Goal: Information Seeking & Learning: Find specific page/section

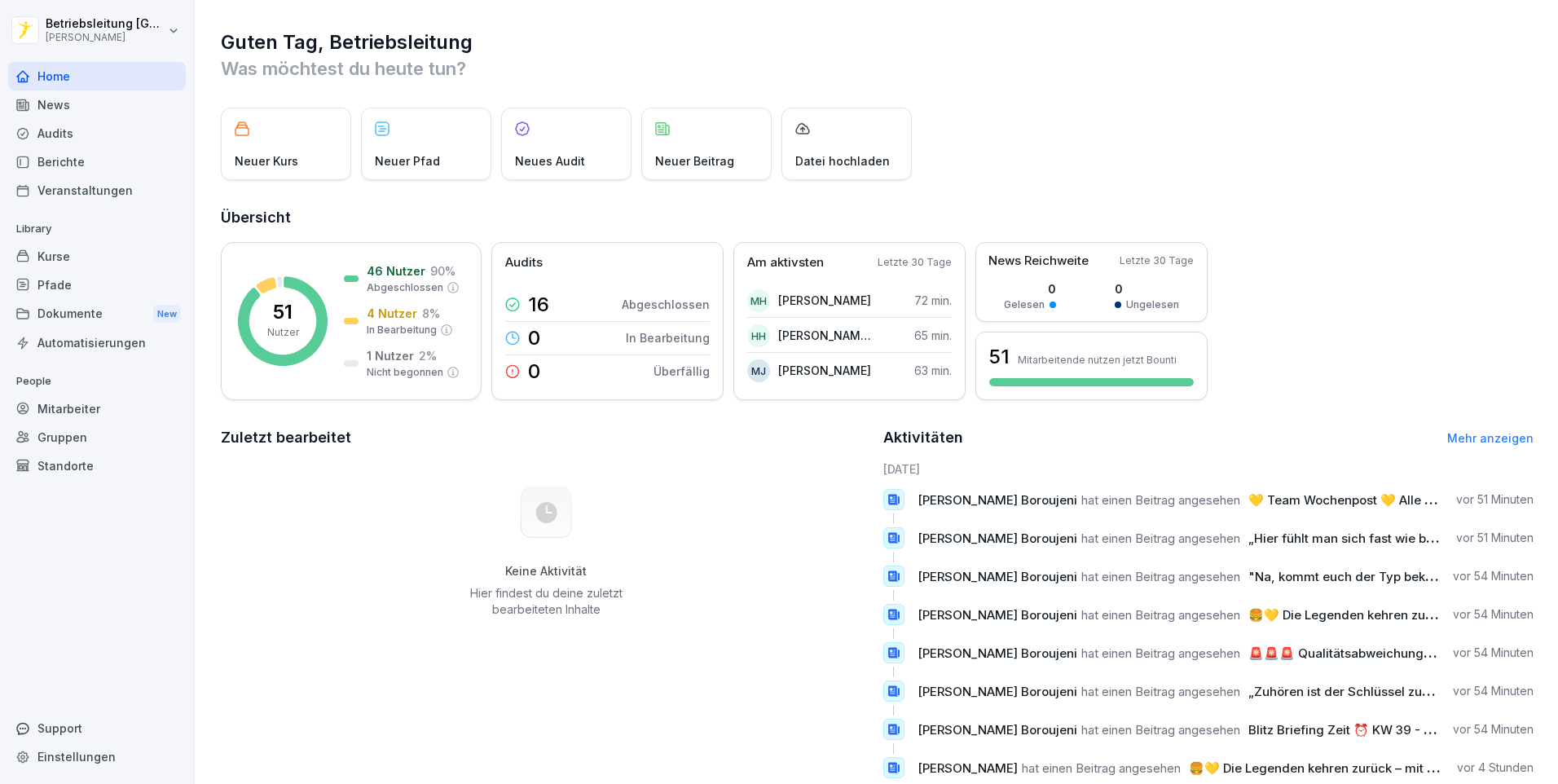
click at [109, 310] on div "Dokumente New" at bounding box center [97, 314] width 177 height 30
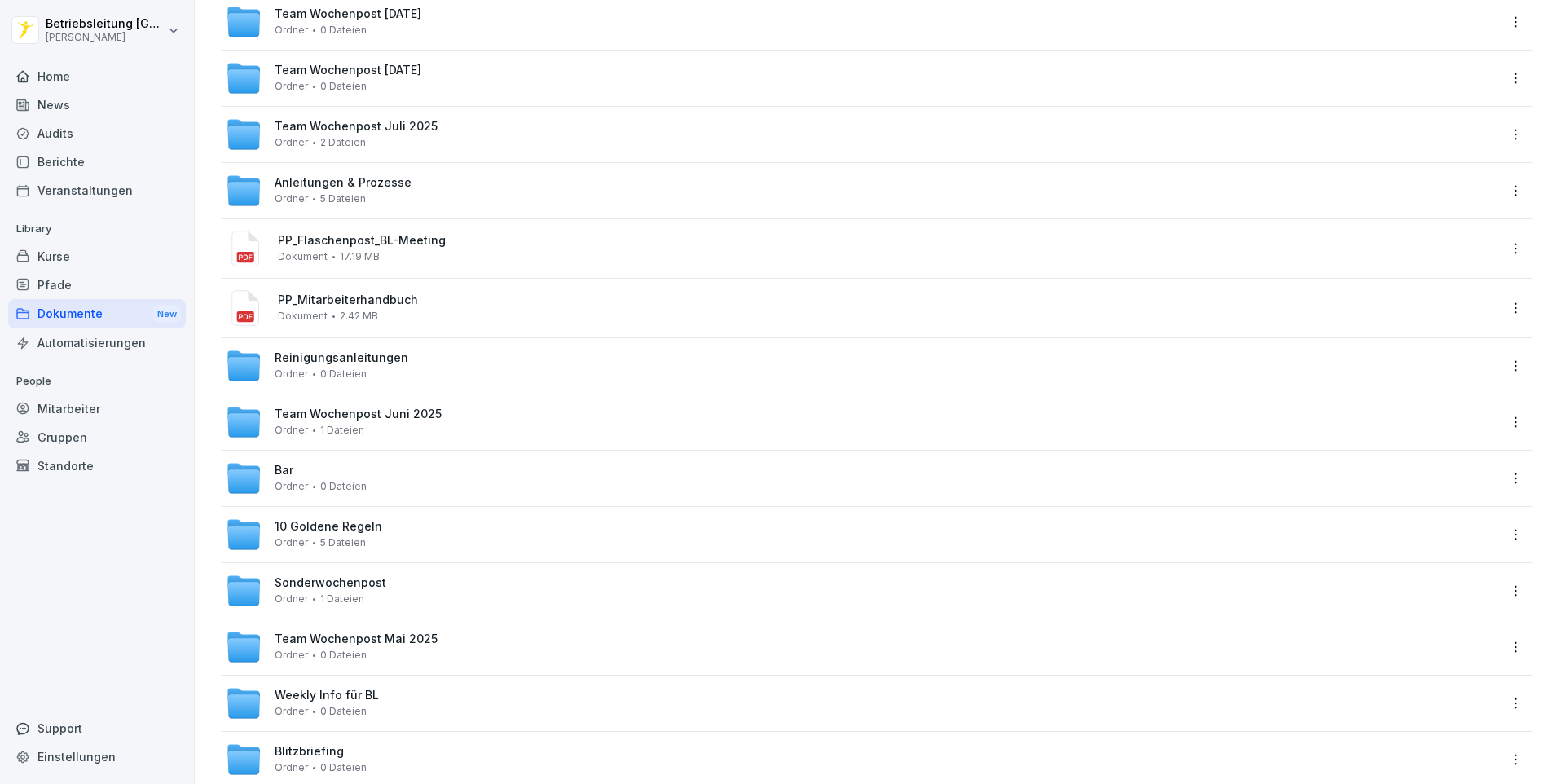
scroll to position [163, 0]
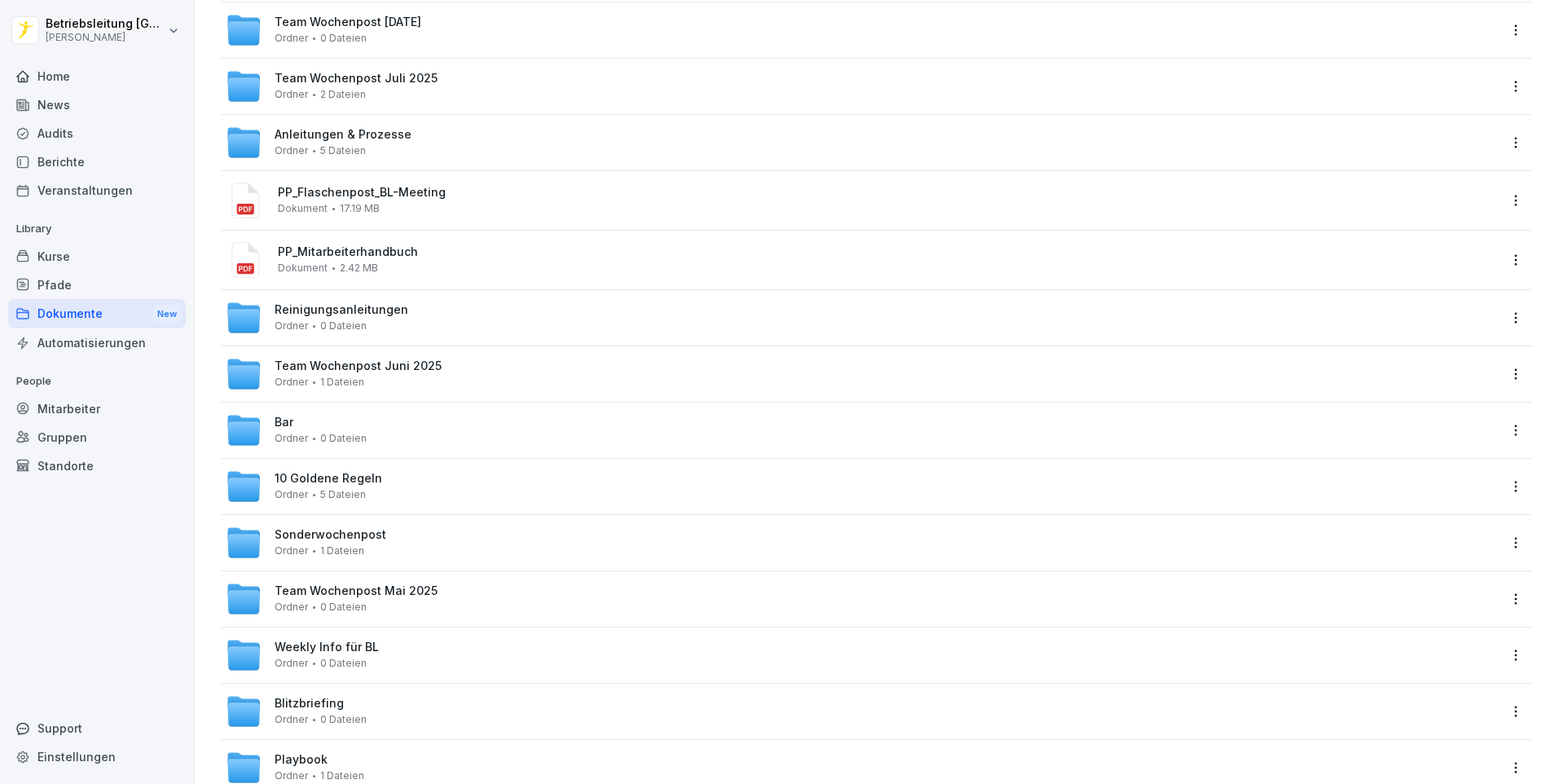
click at [390, 436] on div "Bar Ordner 0 Dateien" at bounding box center [861, 430] width 1272 height 36
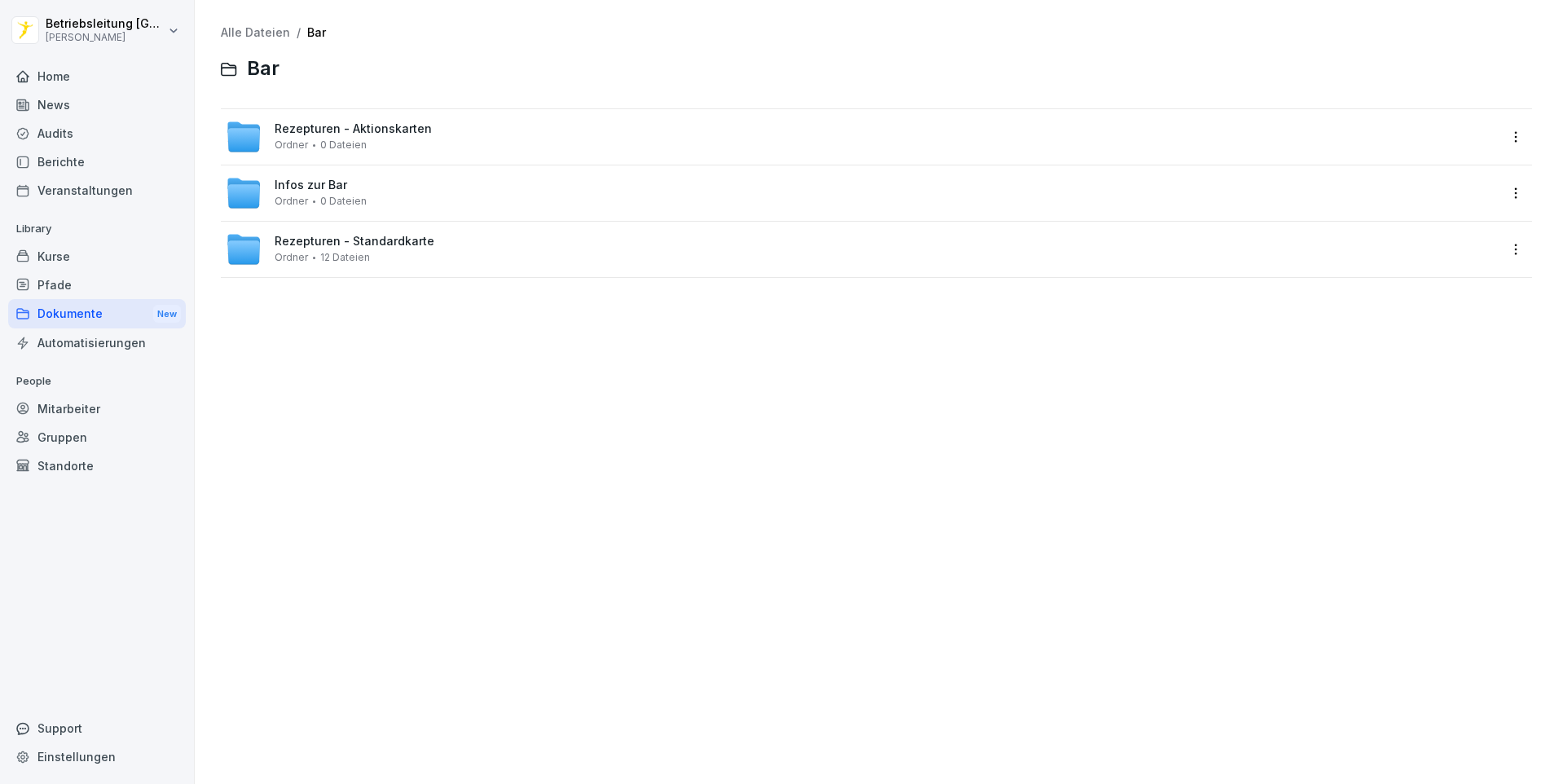
click at [404, 144] on div "Rezepturen - Aktionskarten Ordner 0 Dateien" at bounding box center [353, 136] width 158 height 28
click at [408, 236] on span "Rezepturen - Standardkarte" at bounding box center [354, 242] width 159 height 14
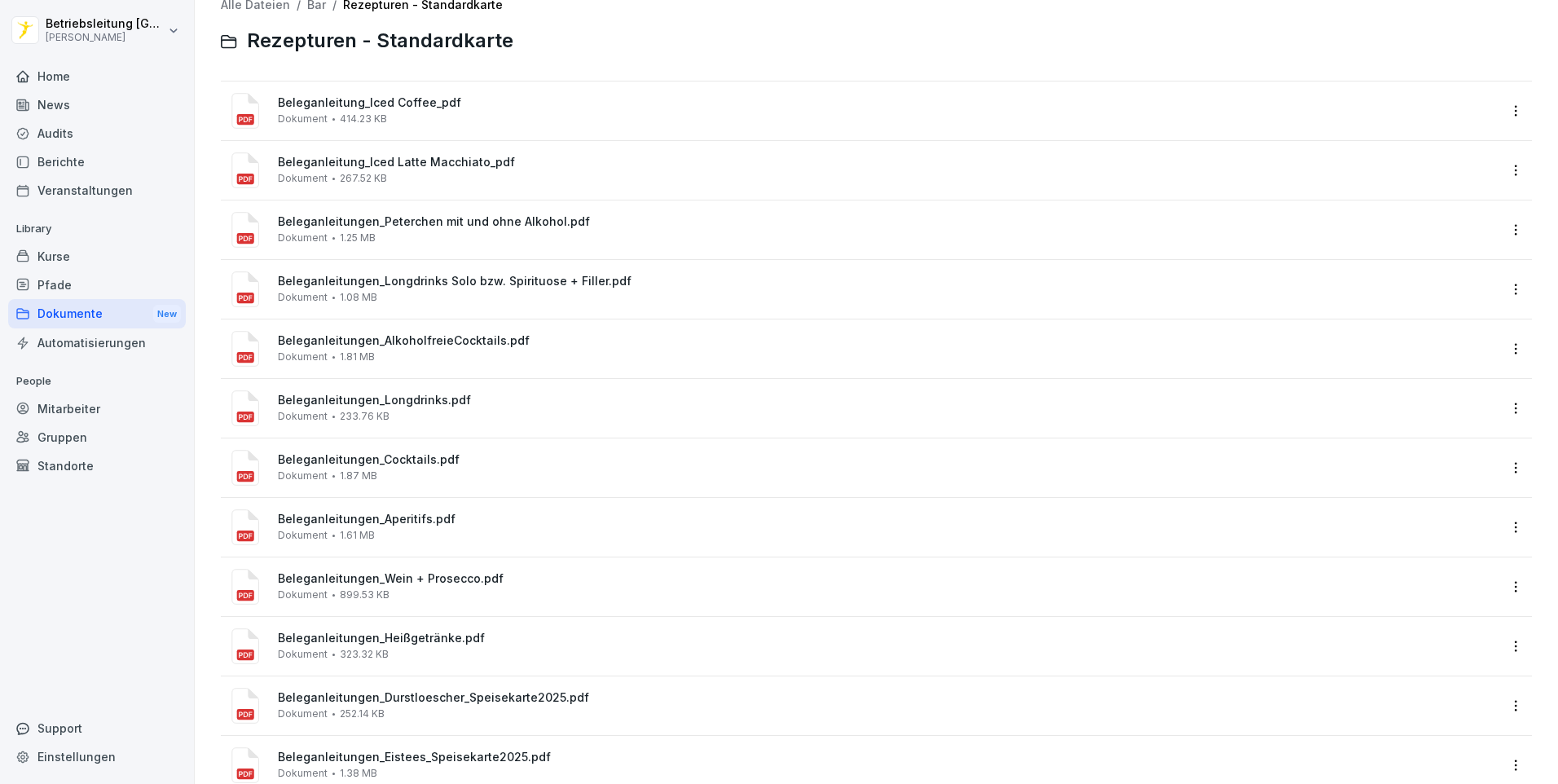
scroll to position [77, 0]
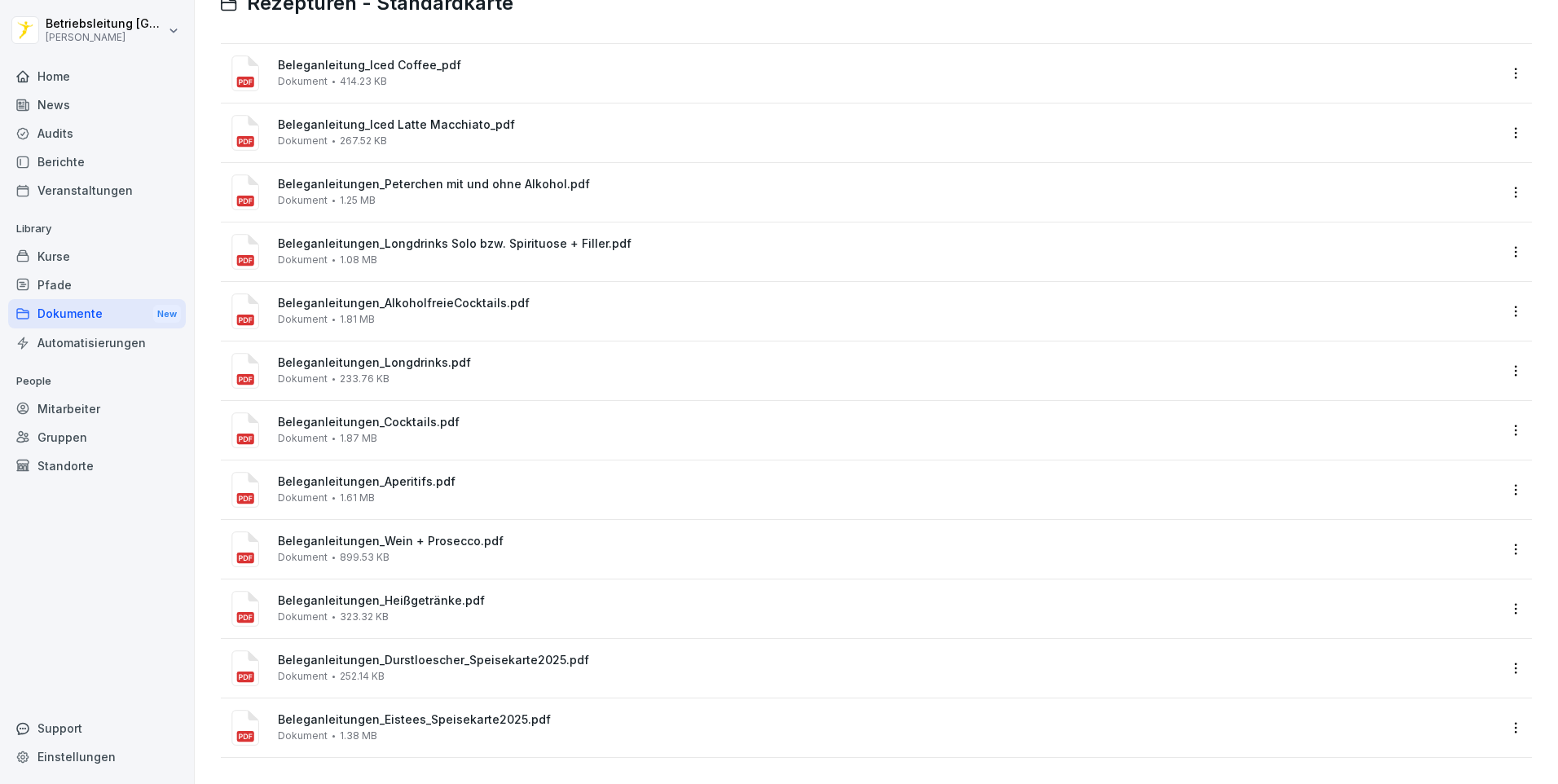
click at [467, 416] on span "Beleganleitungen_Cocktails.pdf" at bounding box center [887, 422] width 1219 height 14
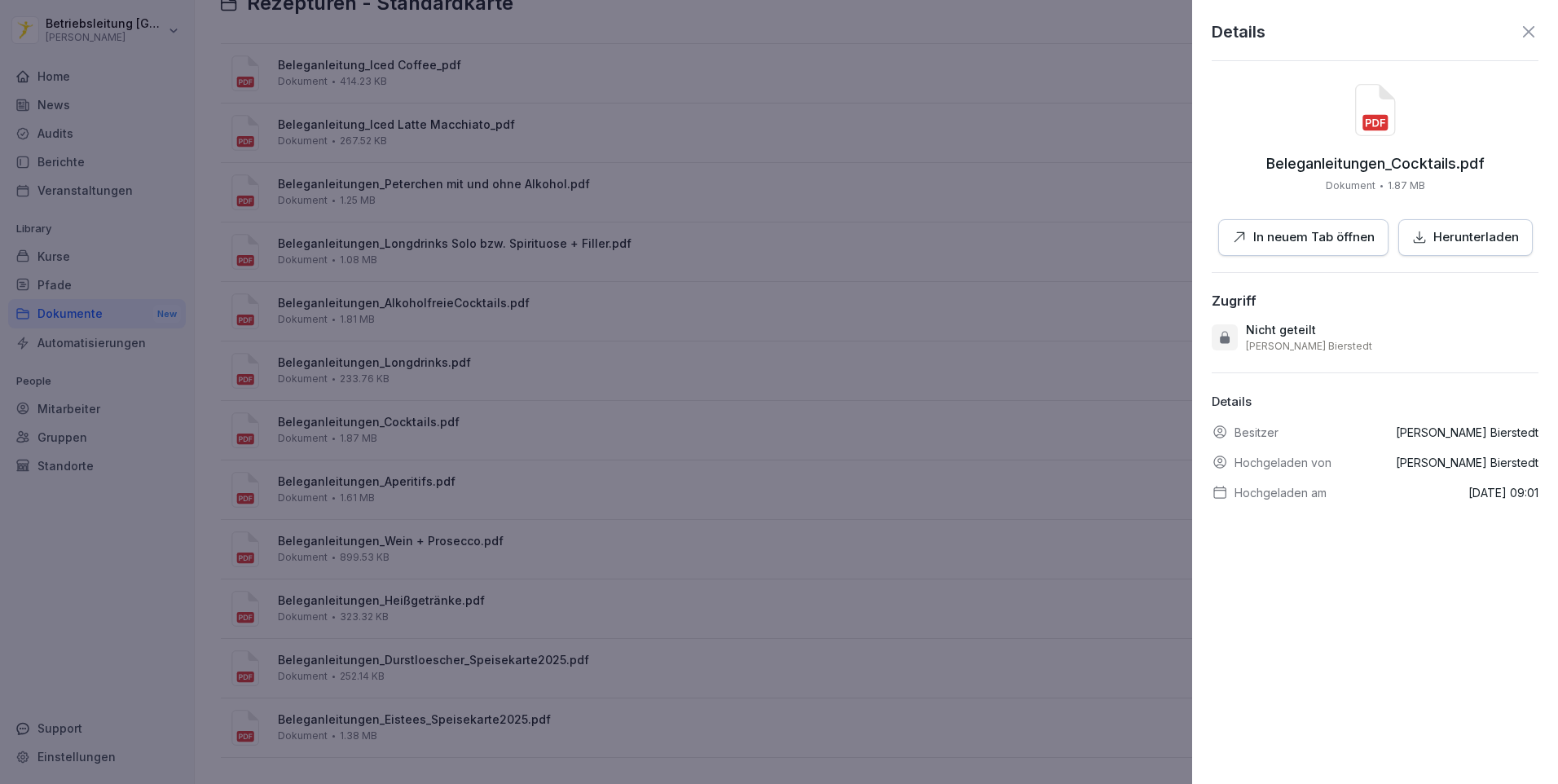
click at [1292, 241] on p "In neuem Tab öffnen" at bounding box center [1314, 237] width 122 height 19
click at [550, 437] on div at bounding box center [779, 392] width 1558 height 784
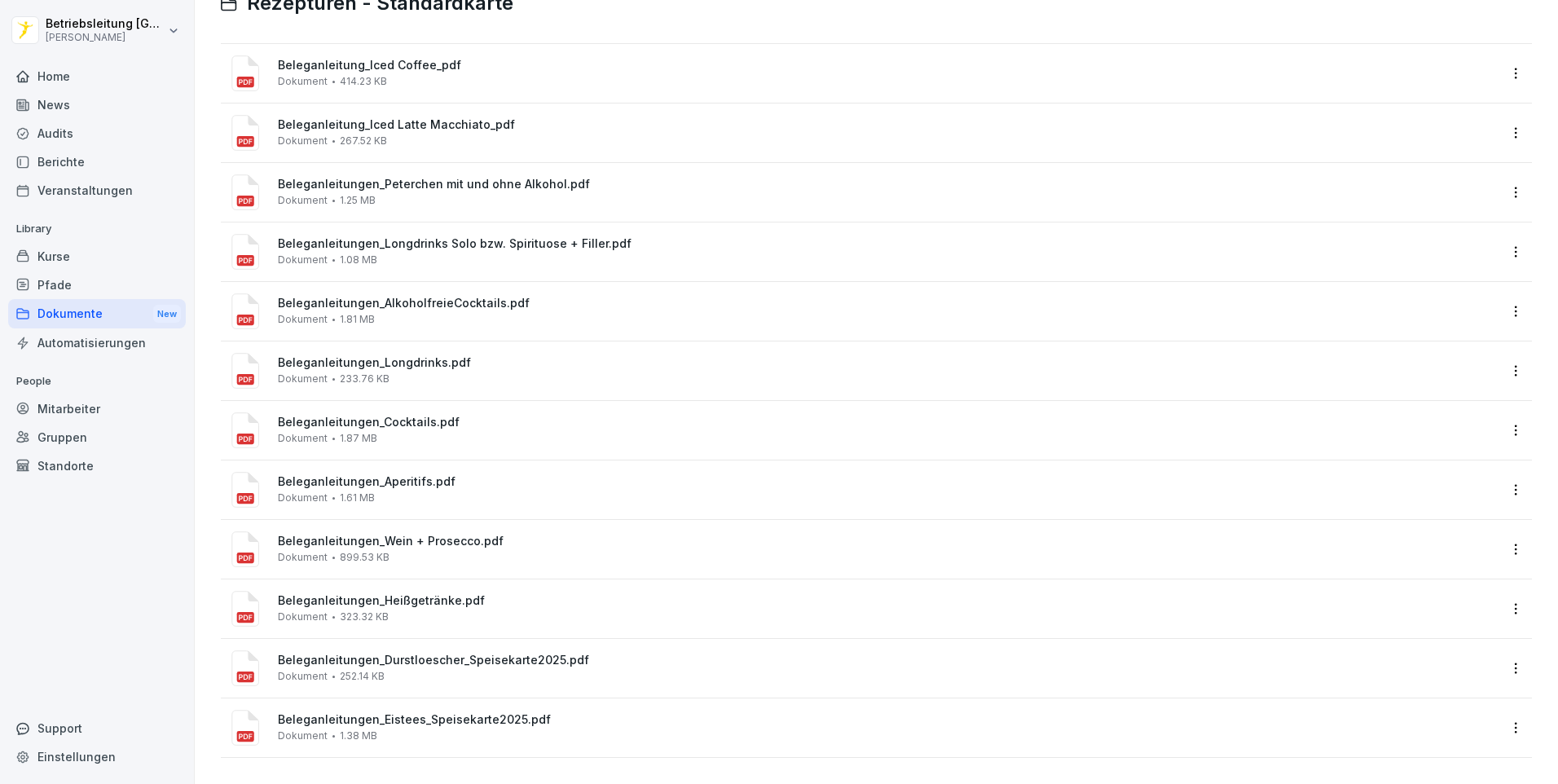
click at [540, 698] on div "Beleganleitungen_Eistees_Speisekarte2025.pdf Dokument 1.38 MB" at bounding box center [877, 727] width 1311 height 58
click at [423, 638] on div "Beleganleitungen_Durstloescher_Speisekarte2025.pdf Dokument 252.14 KB" at bounding box center [877, 667] width 1311 height 58
click at [429, 654] on span "Beleganleitungen_Durstloescher_Speisekarte2025.pdf" at bounding box center [887, 661] width 1219 height 14
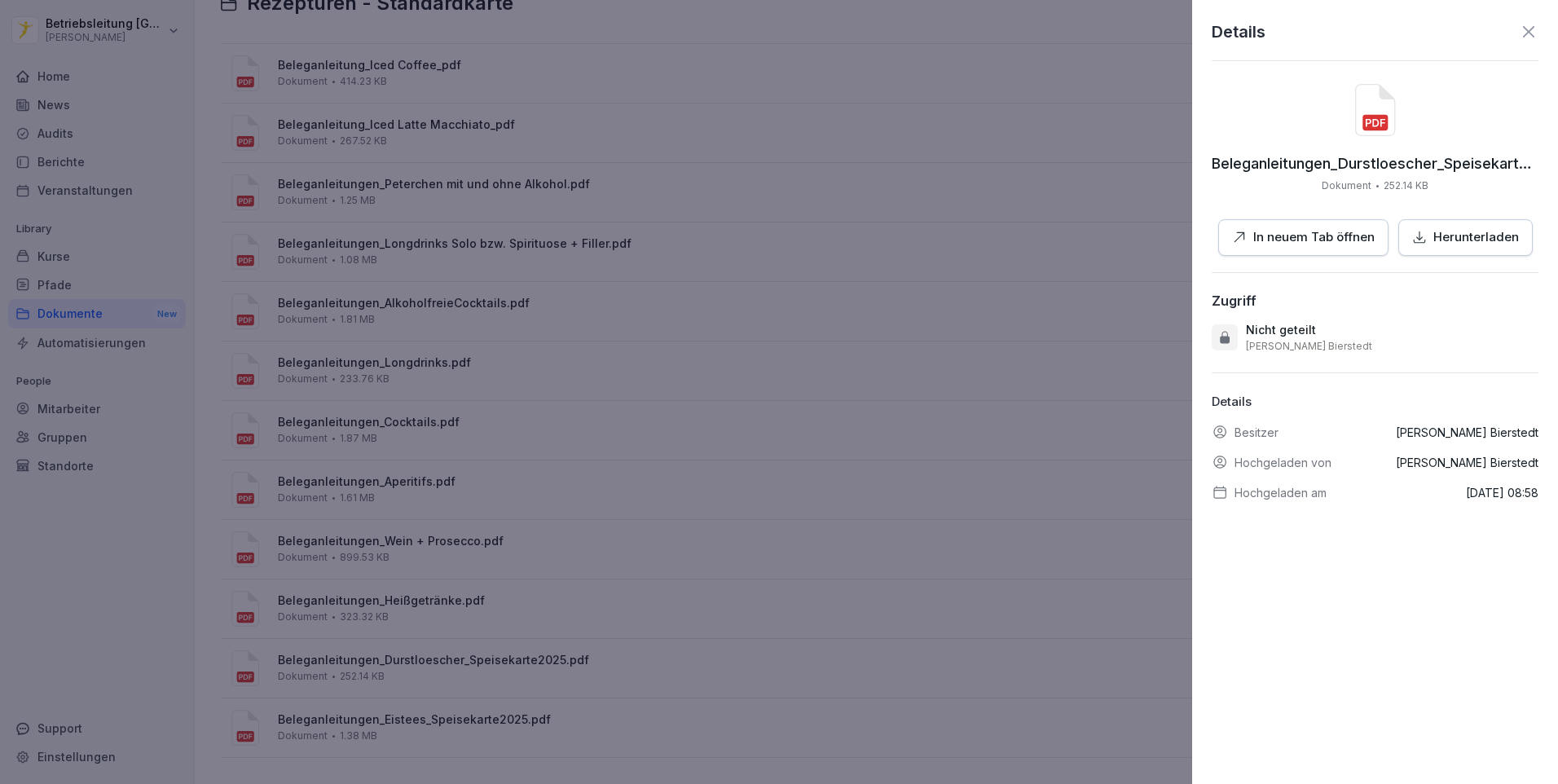
click at [1294, 256] on div "Details Beleganleitungen_Durstloescher_Speisekarte2025.pdf Dokument 252.14 KB I…" at bounding box center [1375, 392] width 366 height 784
click at [1285, 234] on p "In neuem Tab öffnen" at bounding box center [1314, 237] width 122 height 19
click at [253, 235] on div at bounding box center [779, 392] width 1558 height 784
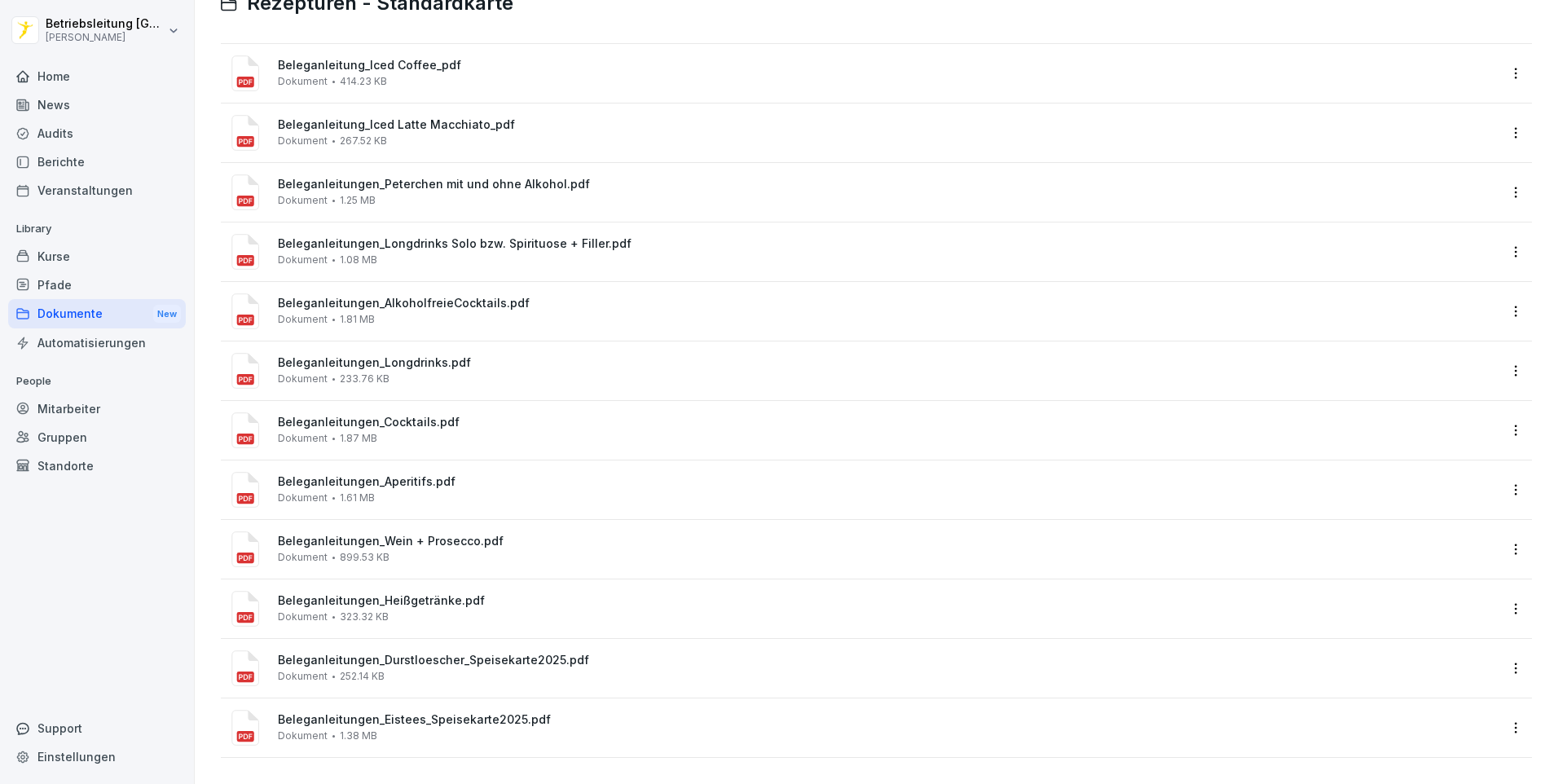
scroll to position [0, 0]
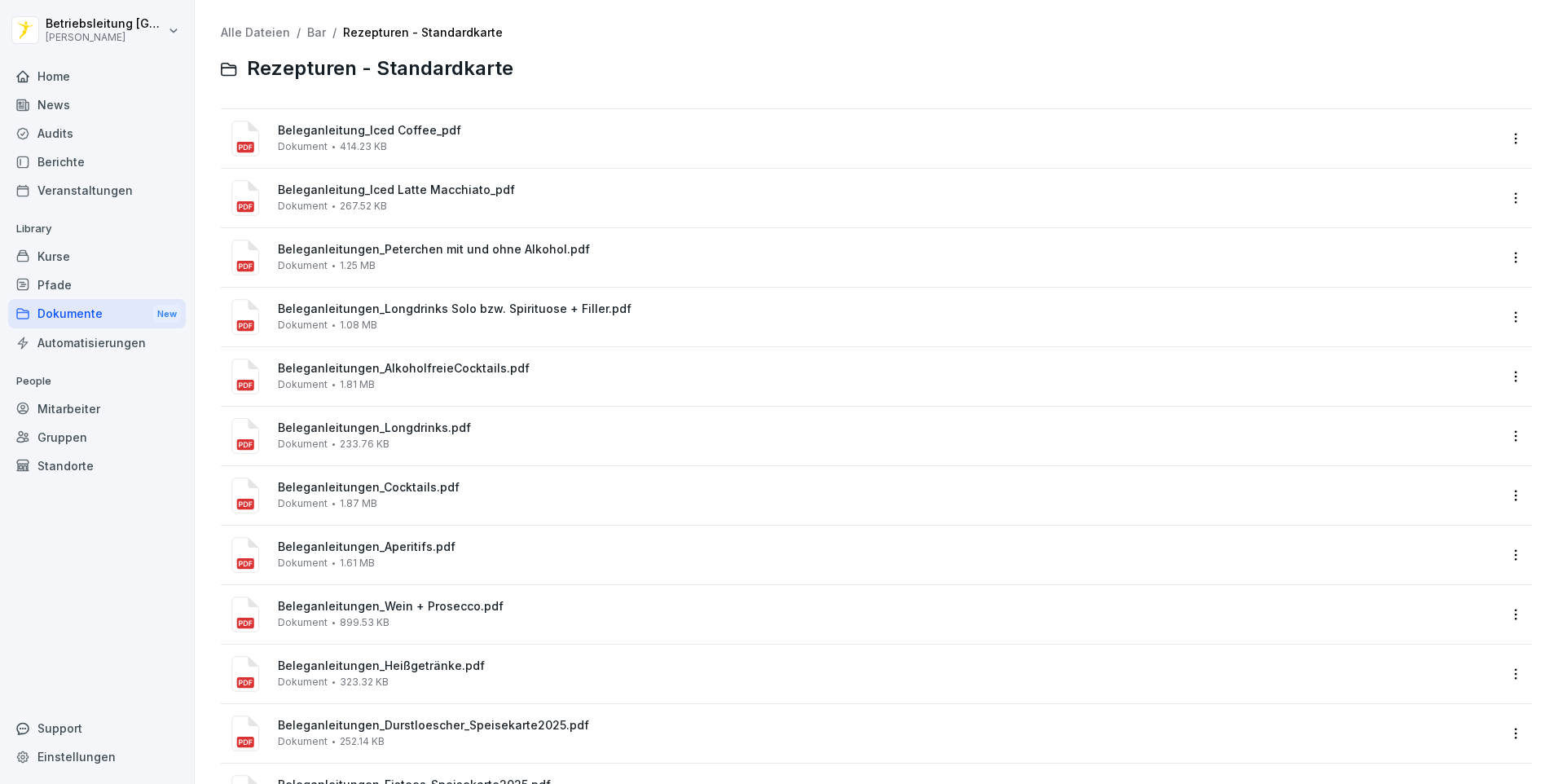
click at [307, 37] on link "Bar" at bounding box center [316, 32] width 19 height 14
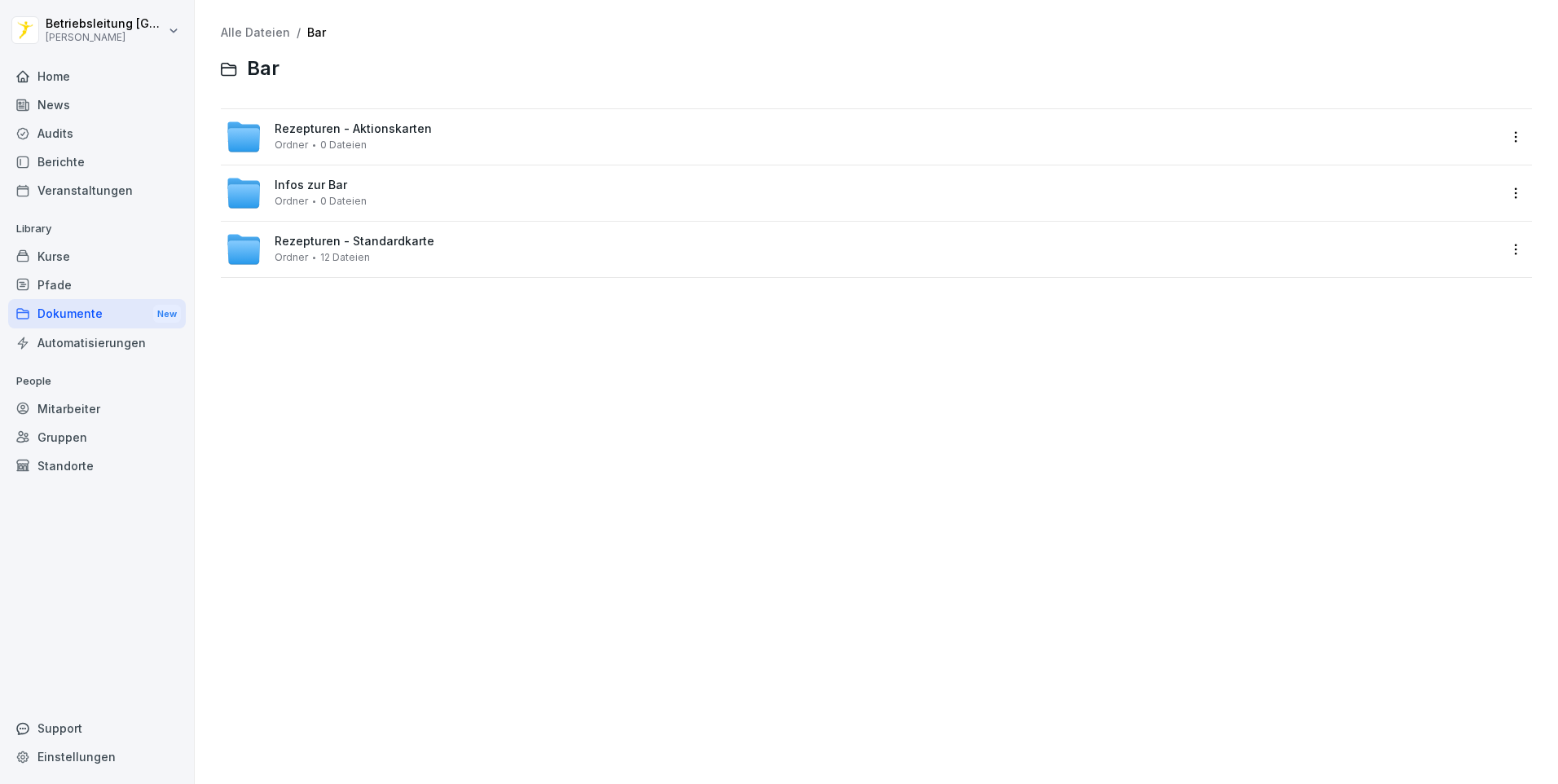
click at [371, 197] on div "Infos zur Bar Ordner 0 Dateien" at bounding box center [861, 193] width 1272 height 36
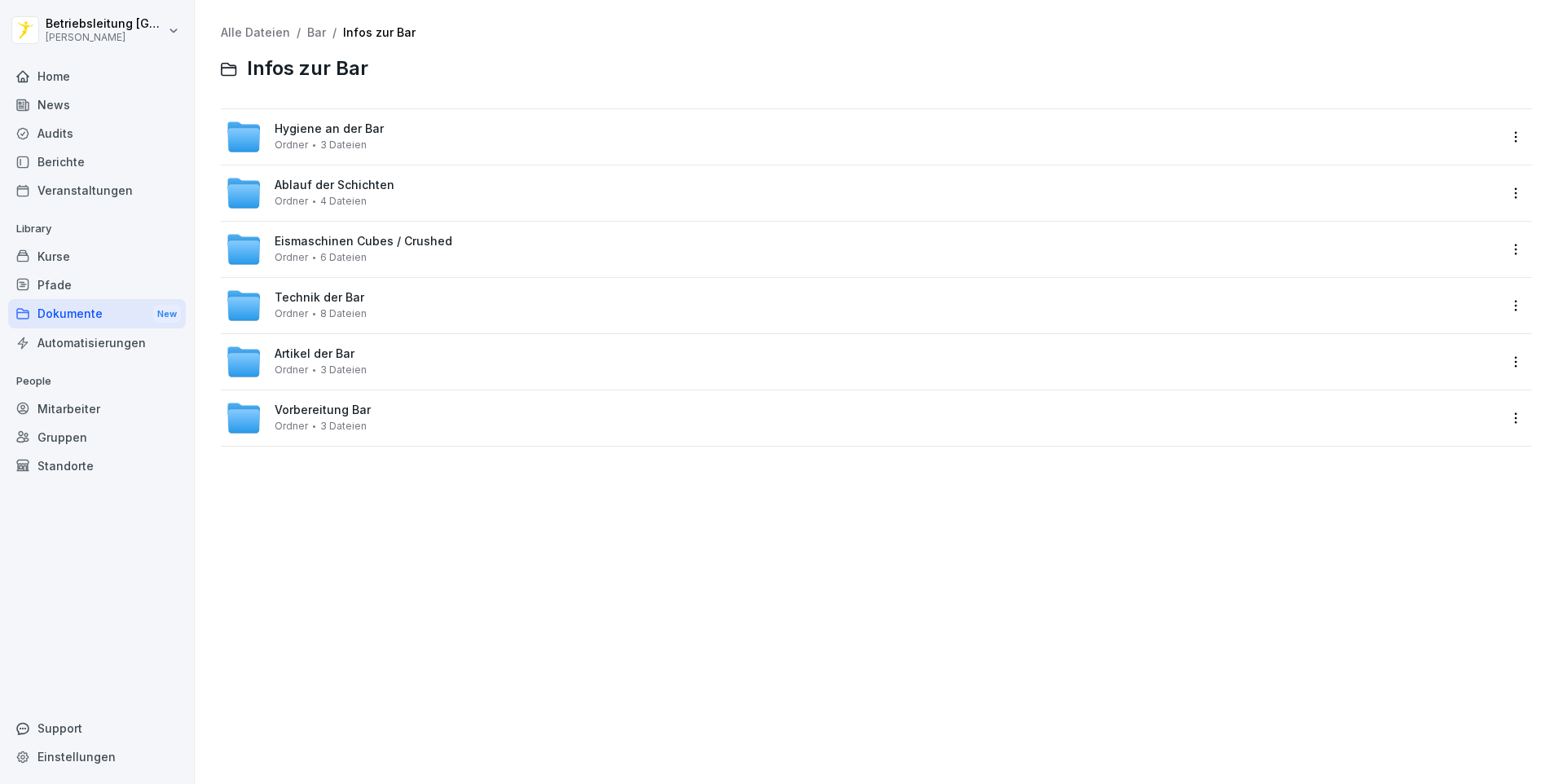
click at [417, 361] on div "Artikel der Bar Ordner 3 Dateien" at bounding box center [861, 362] width 1272 height 36
